Goal: Understand process/instructions: Learn how to perform a task or action

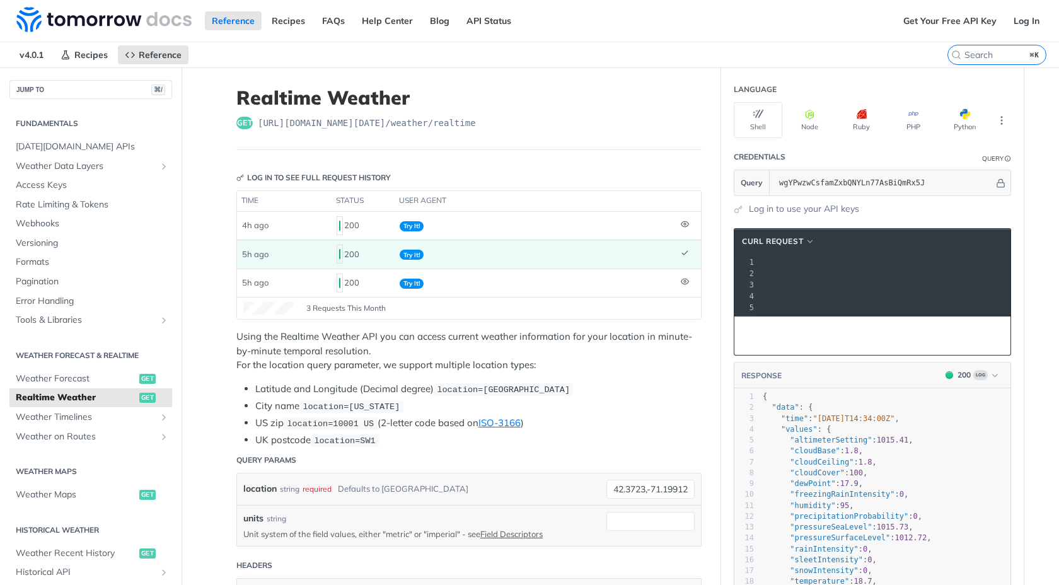
click at [902, 286] on pre "--compressed \" at bounding box center [785, 284] width 596 height 11
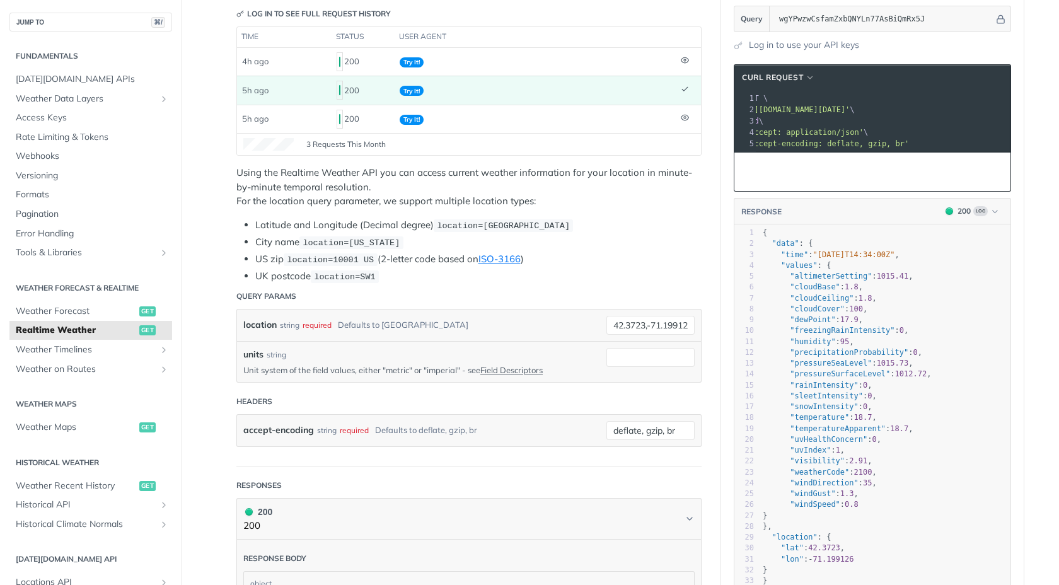
scroll to position [1, 0]
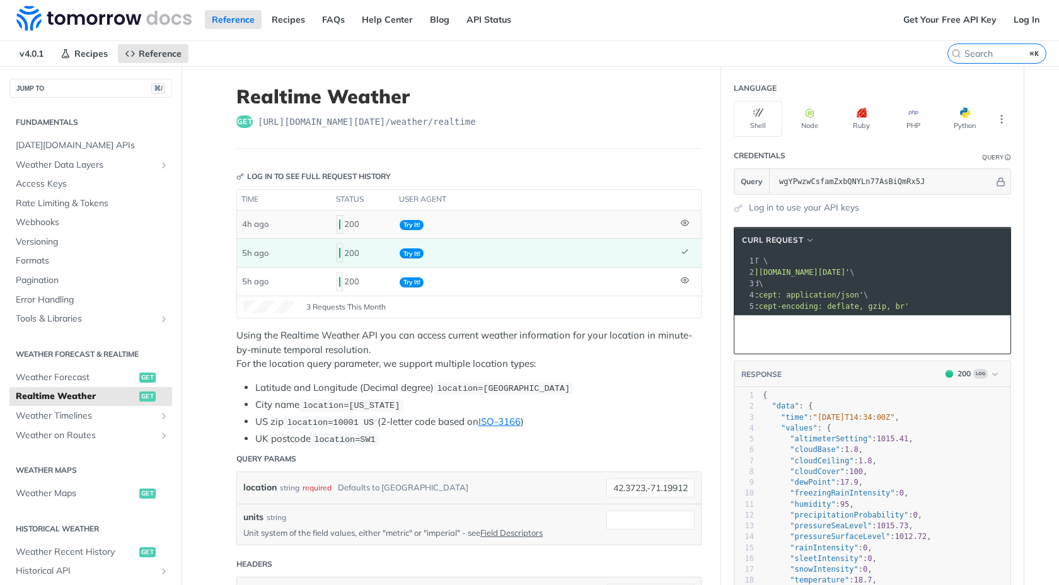
click at [622, 224] on td "Try It!" at bounding box center [535, 225] width 281 height 28
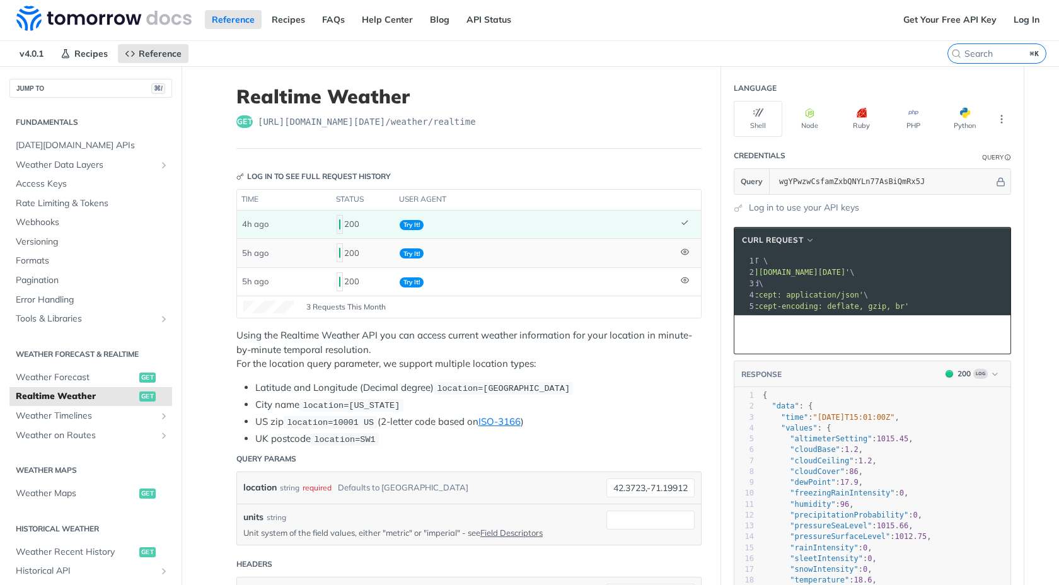
click at [630, 245] on td "Try It!" at bounding box center [535, 252] width 281 height 28
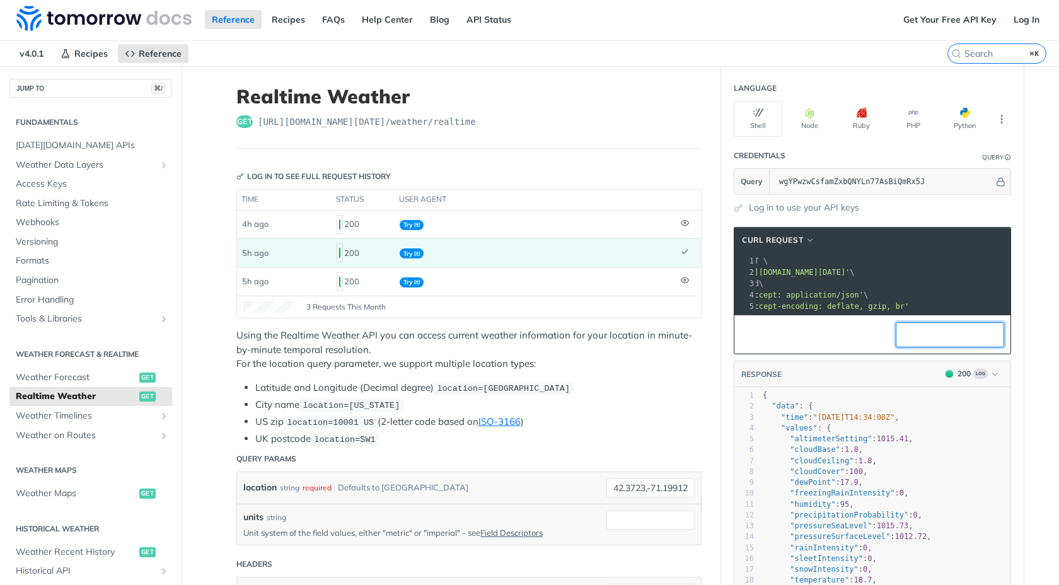
click at [912, 337] on icon "button" at bounding box center [908, 334] width 11 height 11
click at [983, 332] on span "Replay Request" at bounding box center [957, 334] width 76 height 15
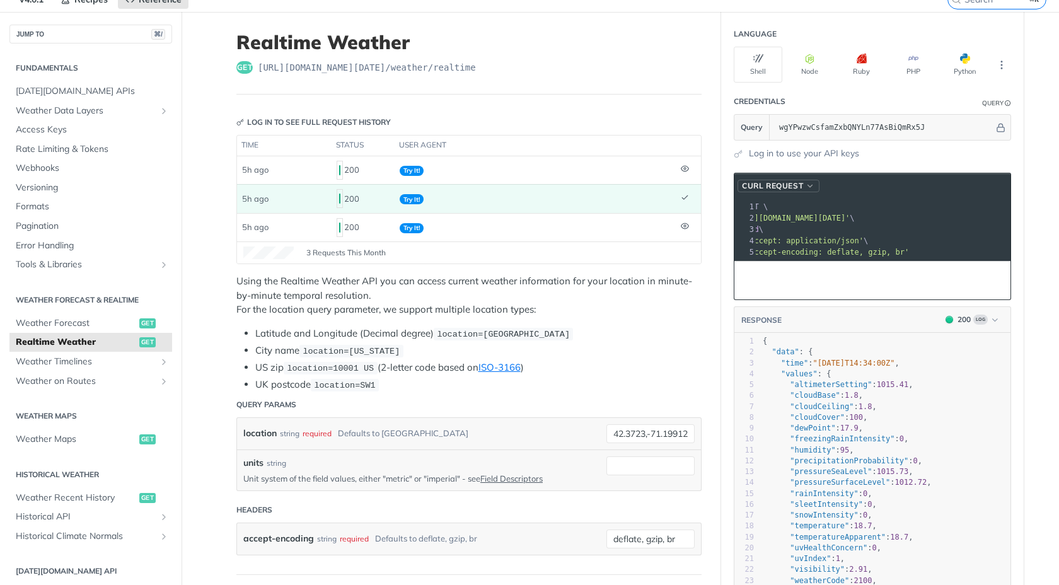
scroll to position [122, 0]
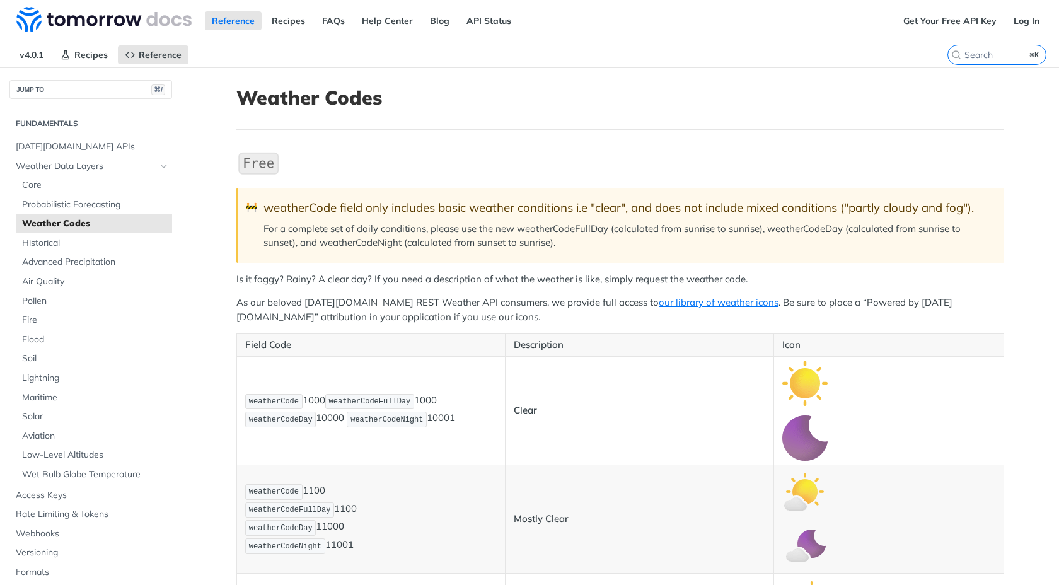
click at [397, 122] on header "Weather Codes" at bounding box center [620, 108] width 768 height 44
